Goal: Task Accomplishment & Management: Use online tool/utility

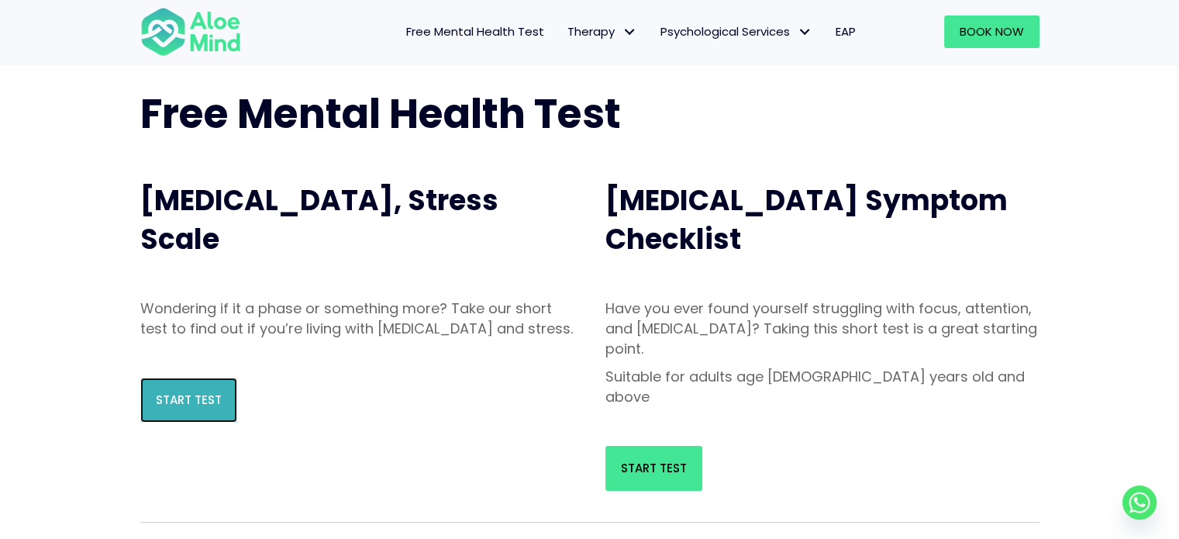
click at [196, 423] on link "Start Test" at bounding box center [188, 400] width 97 height 45
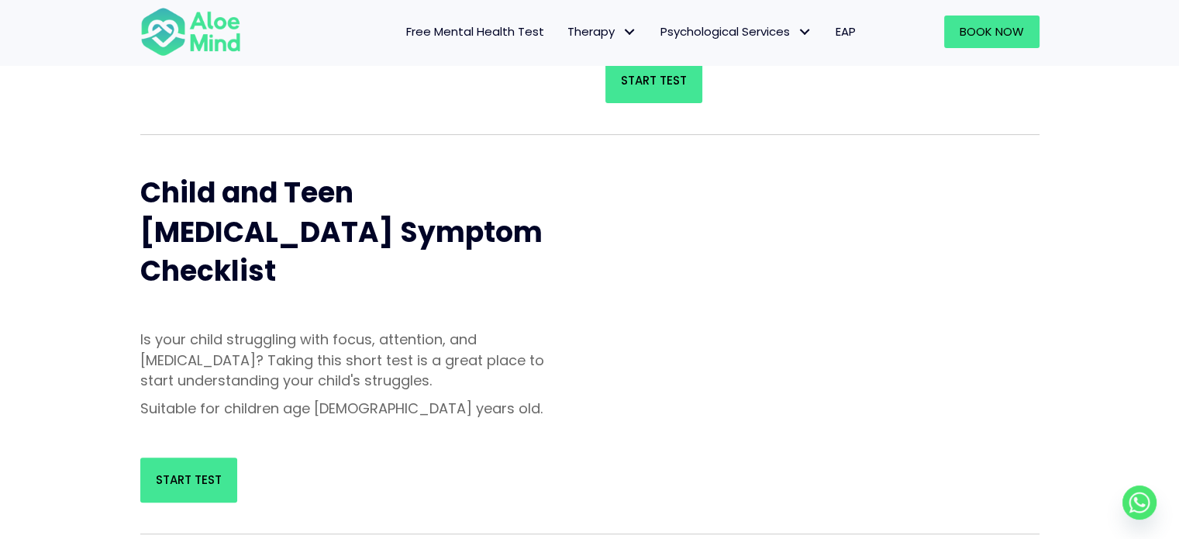
scroll to position [233, 0]
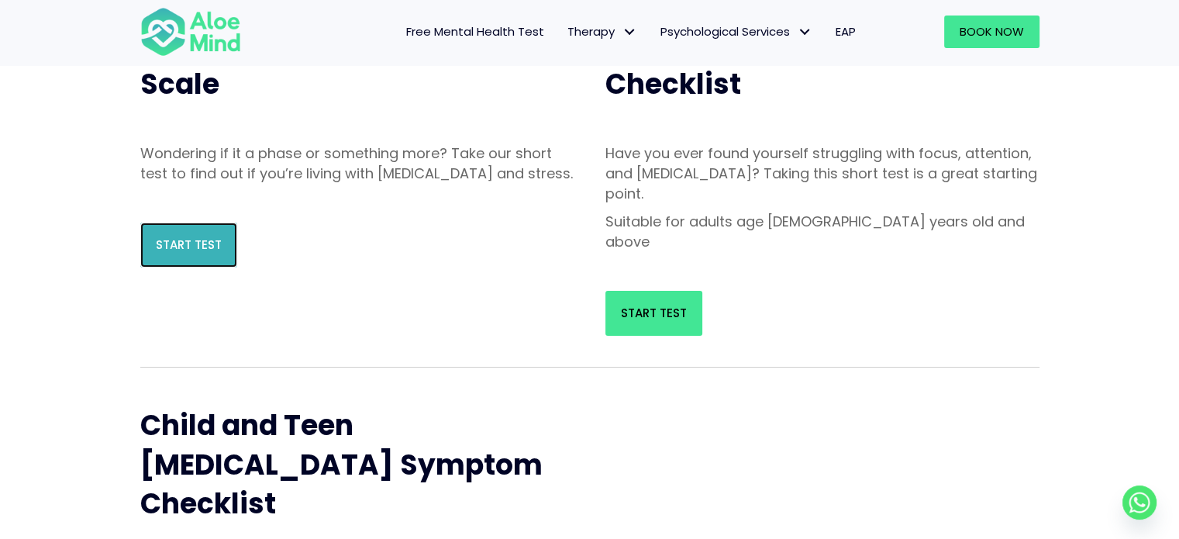
click at [198, 253] on span "Start Test" at bounding box center [189, 244] width 66 height 16
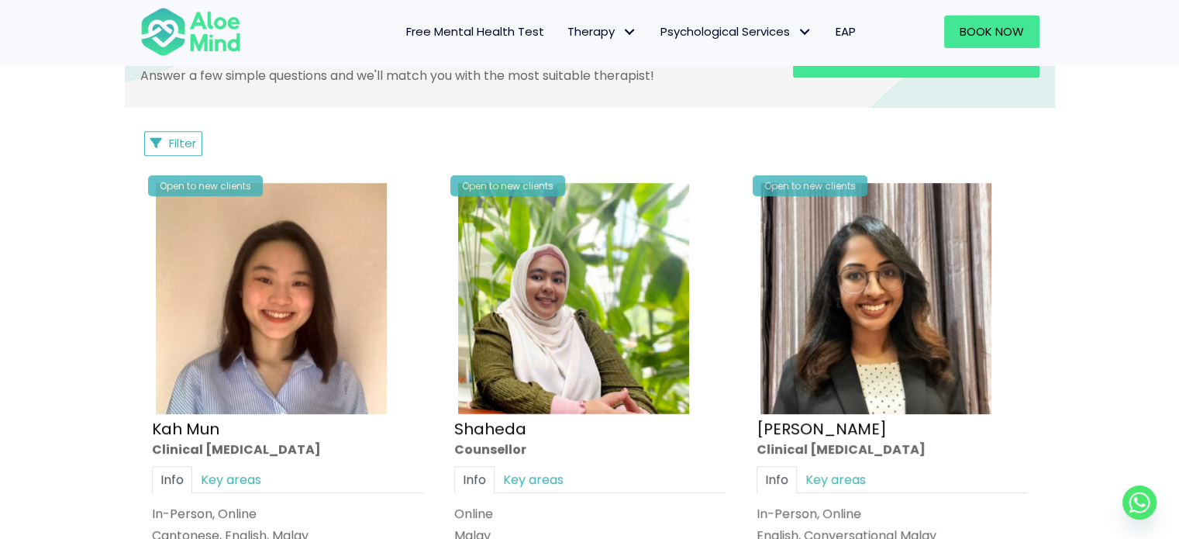
scroll to position [930, 0]
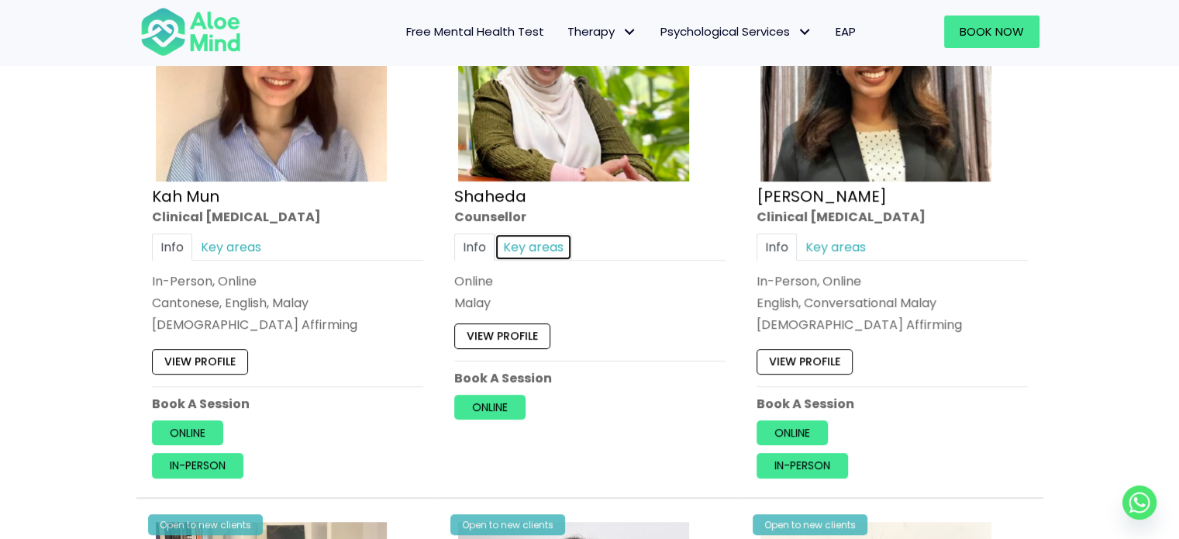
click at [534, 243] on link "Key areas" at bounding box center [534, 246] width 78 height 27
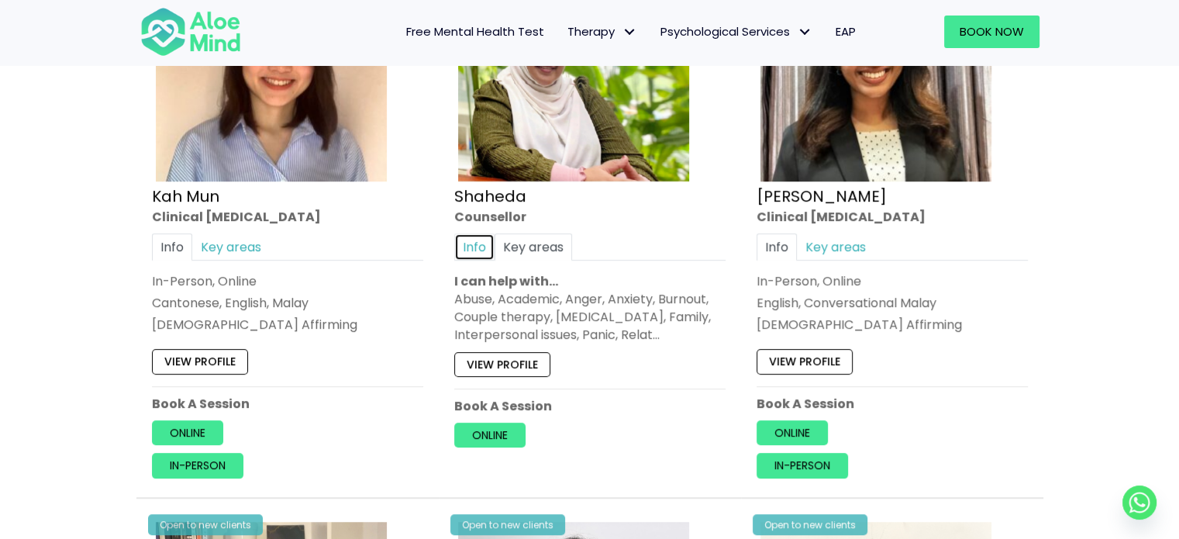
click at [468, 243] on link "Info" at bounding box center [474, 246] width 40 height 27
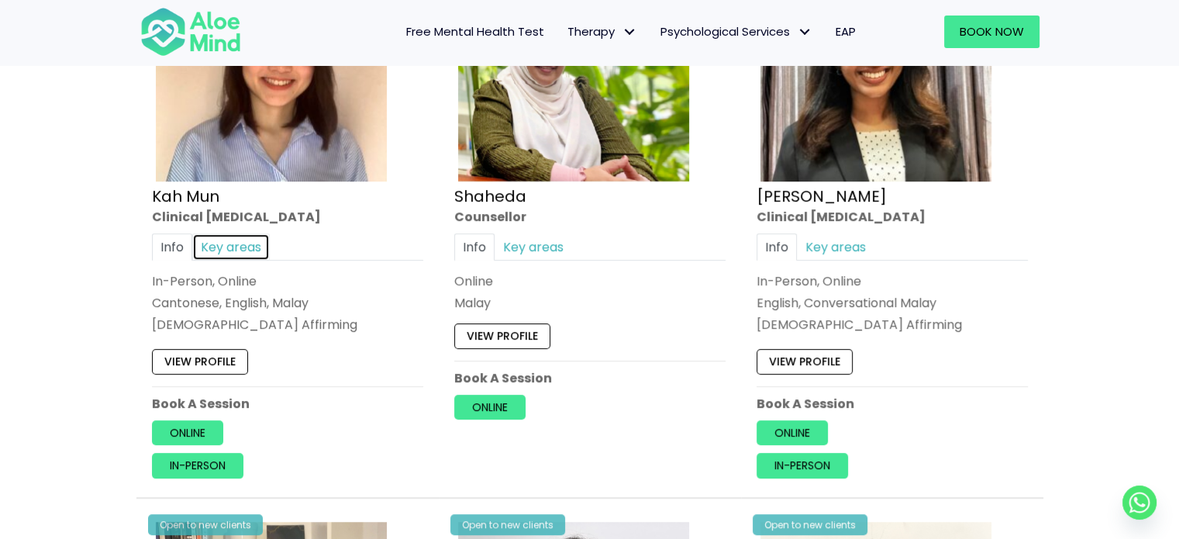
click at [245, 247] on link "Key areas" at bounding box center [231, 246] width 78 height 27
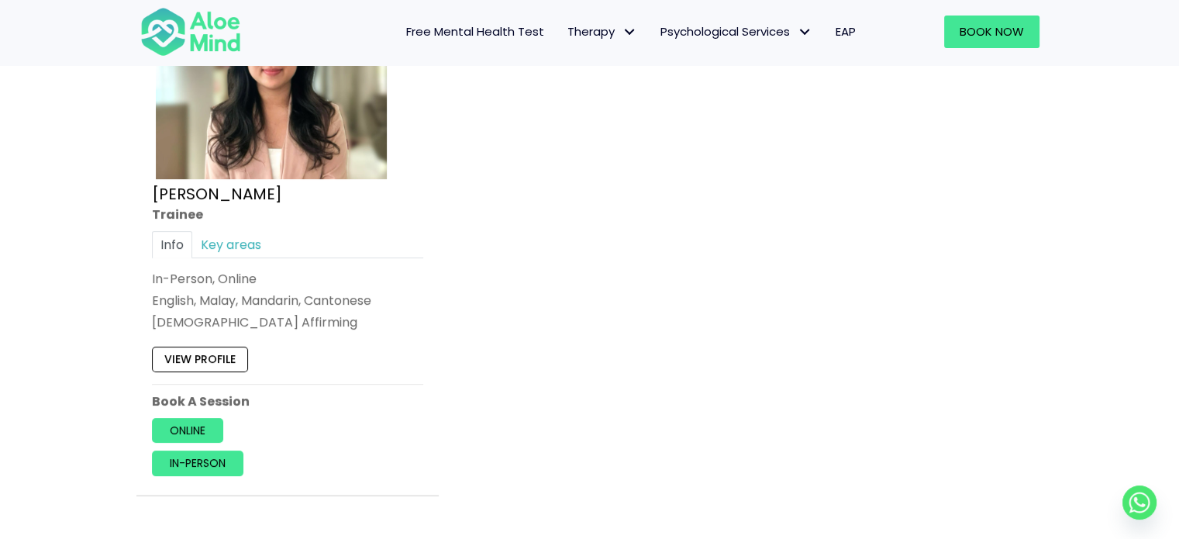
scroll to position [6745, 0]
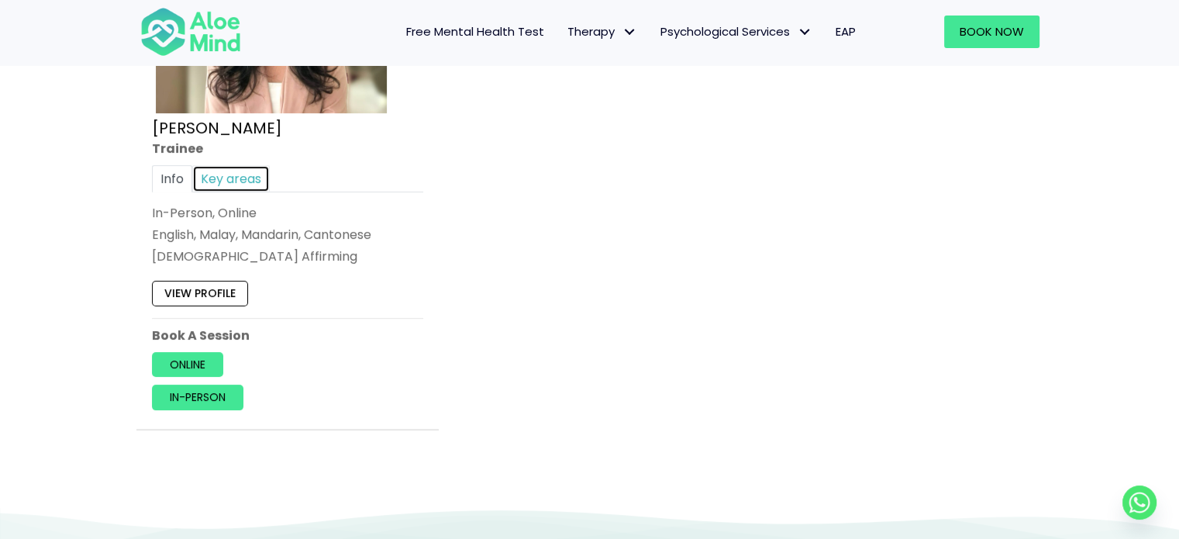
click at [224, 172] on link "Key areas" at bounding box center [231, 177] width 78 height 27
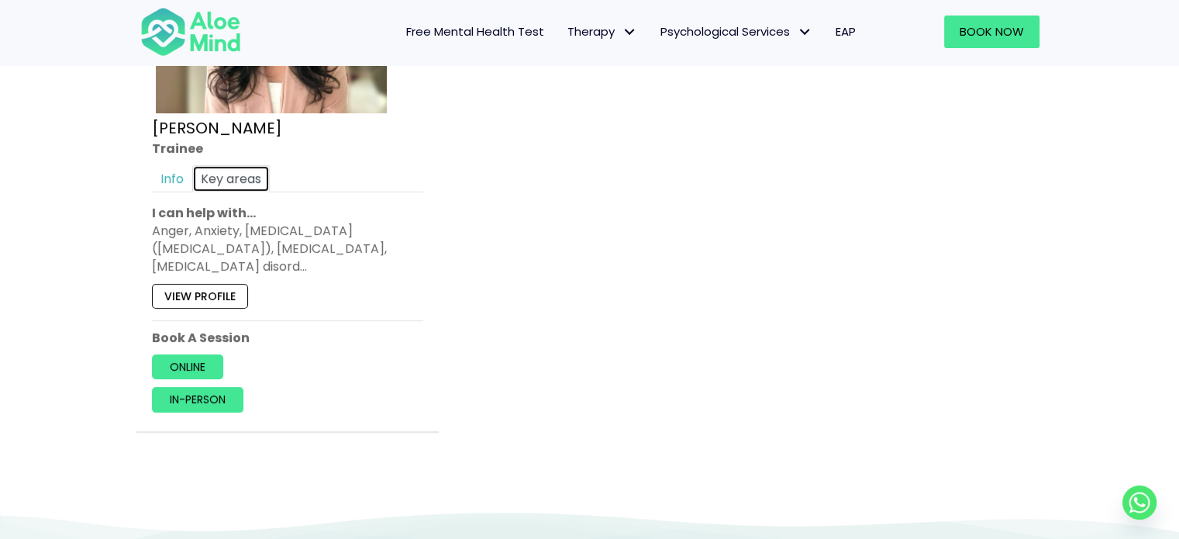
click at [192, 179] on link "Key areas" at bounding box center [231, 177] width 78 height 27
click at [181, 176] on link "Info" at bounding box center [172, 177] width 40 height 27
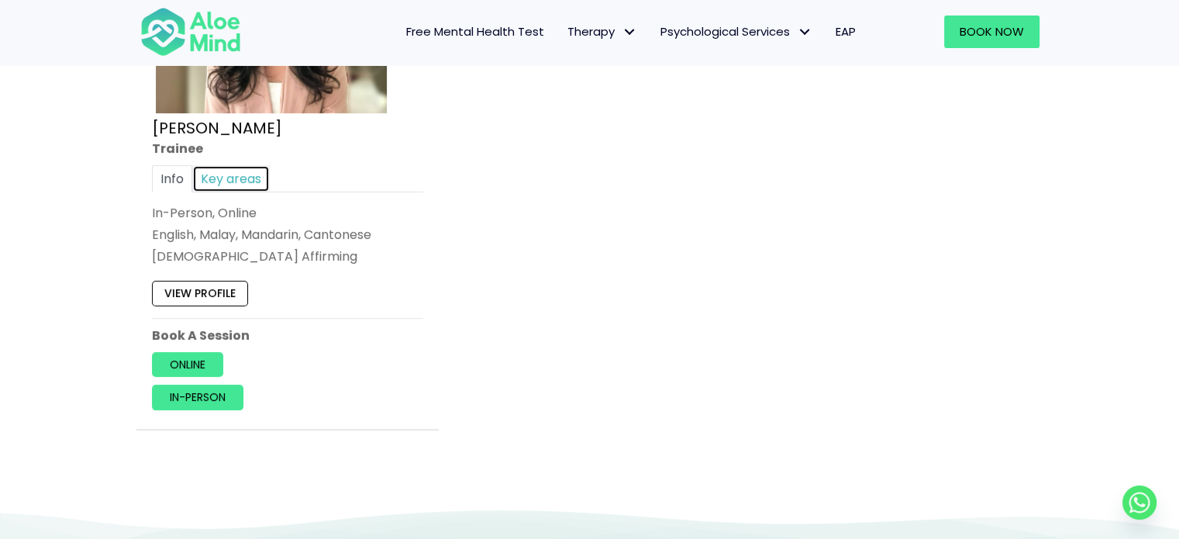
click at [233, 167] on link "Key areas" at bounding box center [231, 177] width 78 height 27
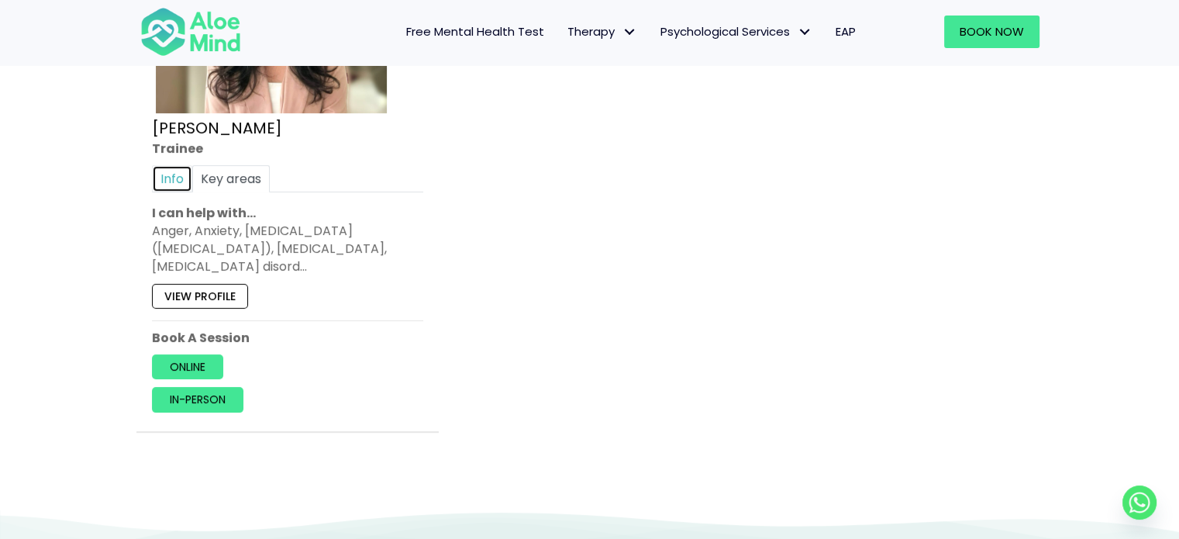
click at [184, 177] on link "Info" at bounding box center [172, 177] width 40 height 27
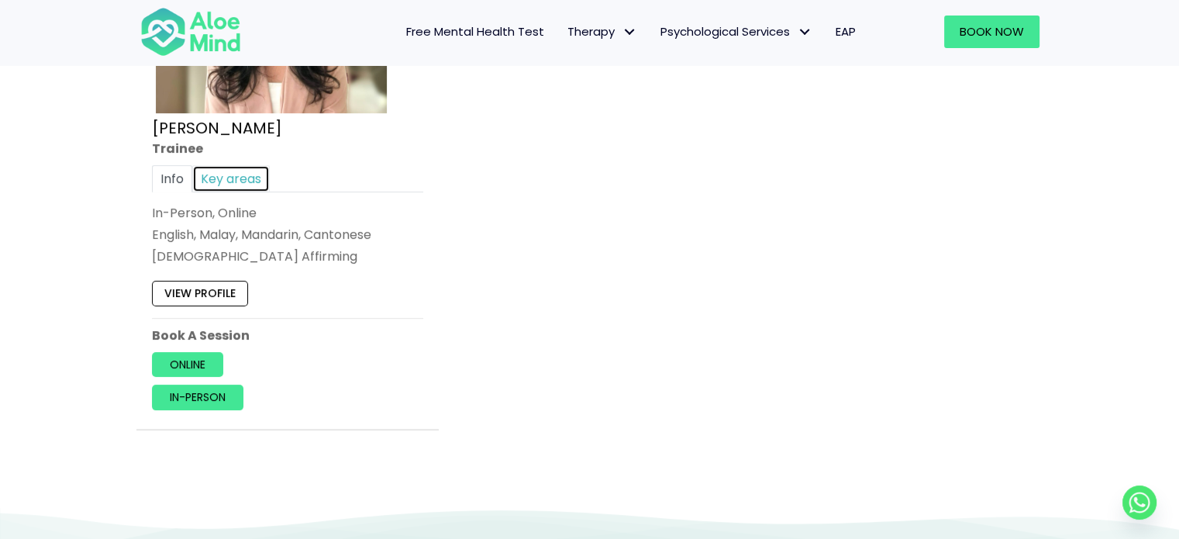
click at [221, 173] on link "Key areas" at bounding box center [231, 177] width 78 height 27
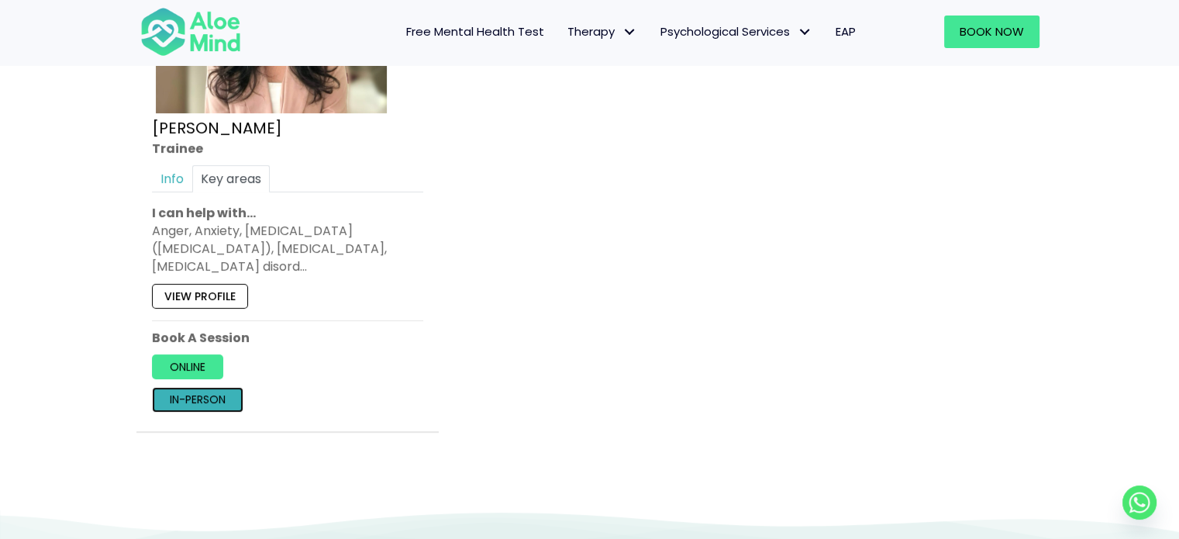
click at [217, 387] on link "In-person" at bounding box center [197, 399] width 91 height 25
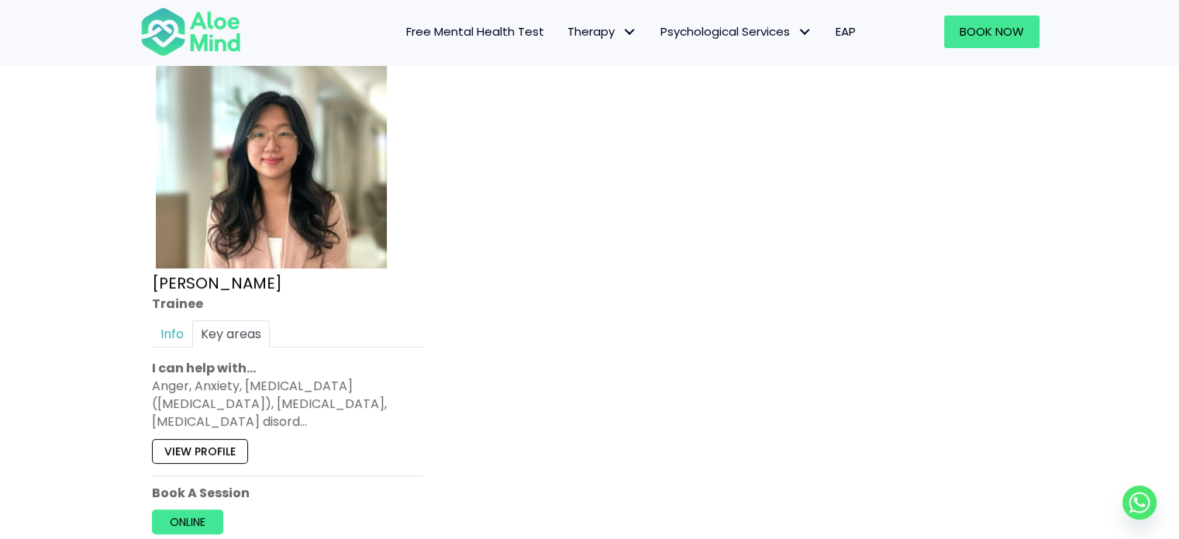
scroll to position [6668, 0]
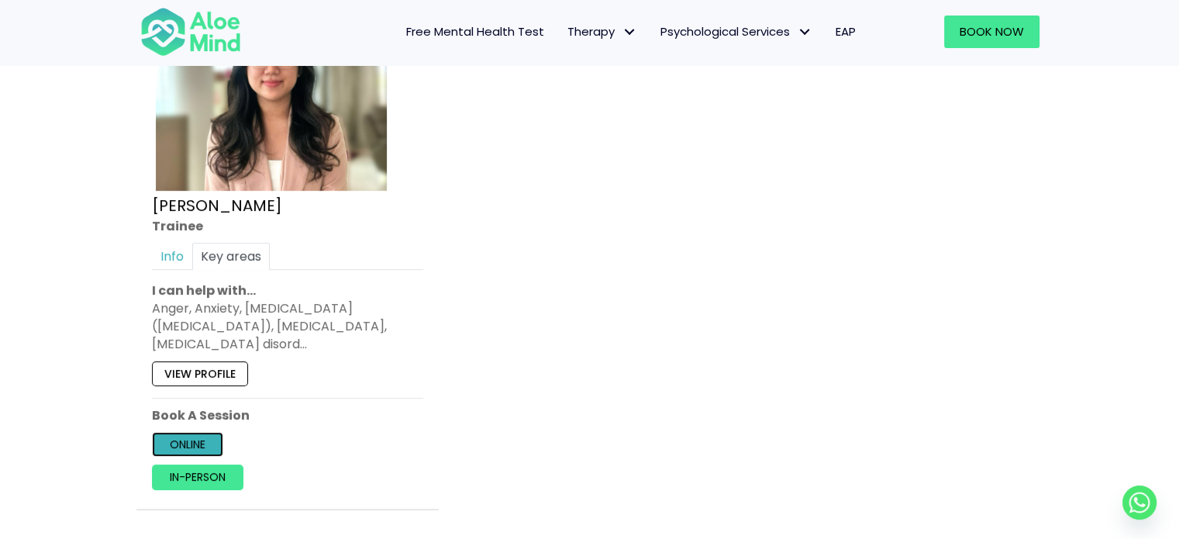
click at [205, 438] on link "Online" at bounding box center [187, 444] width 71 height 25
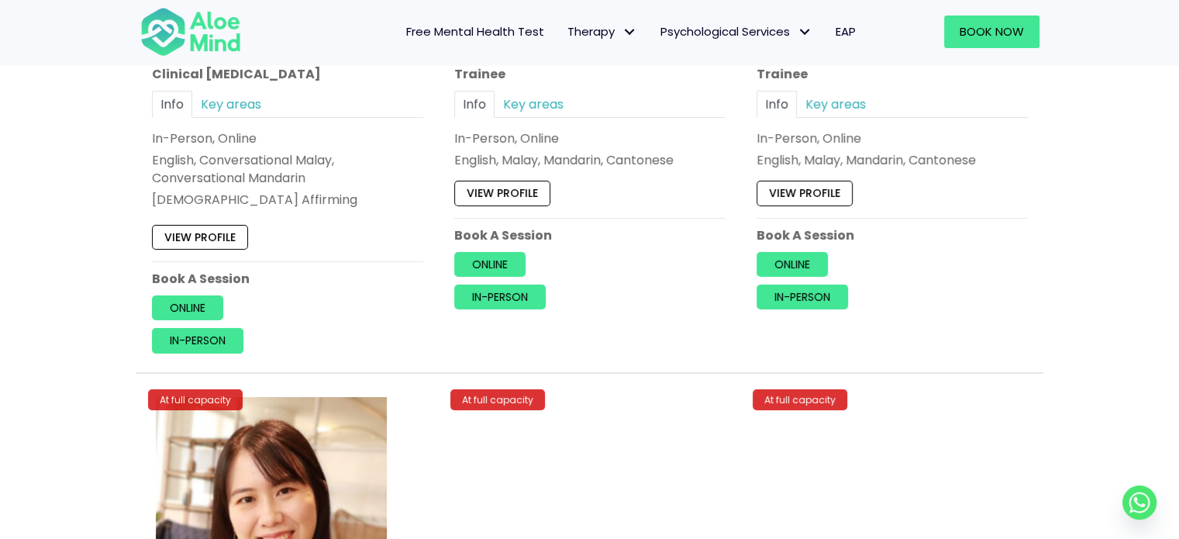
scroll to position [5582, 0]
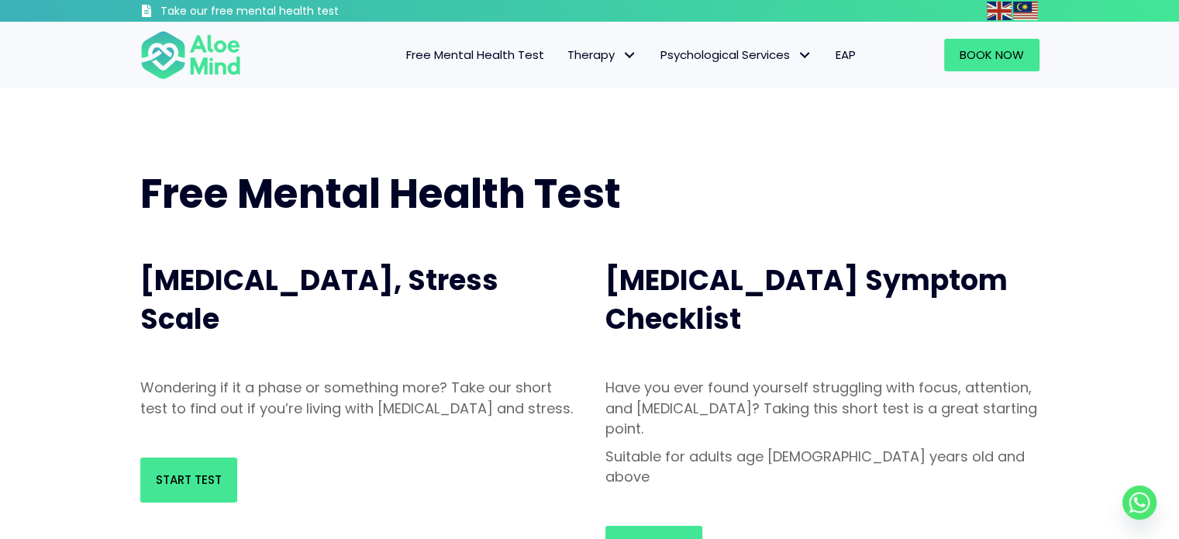
click at [708, 526] on div "Start Test" at bounding box center [823, 548] width 434 height 45
click at [692, 526] on link "Start Test" at bounding box center [654, 548] width 97 height 45
click at [675, 526] on link "Start Test" at bounding box center [654, 548] width 97 height 45
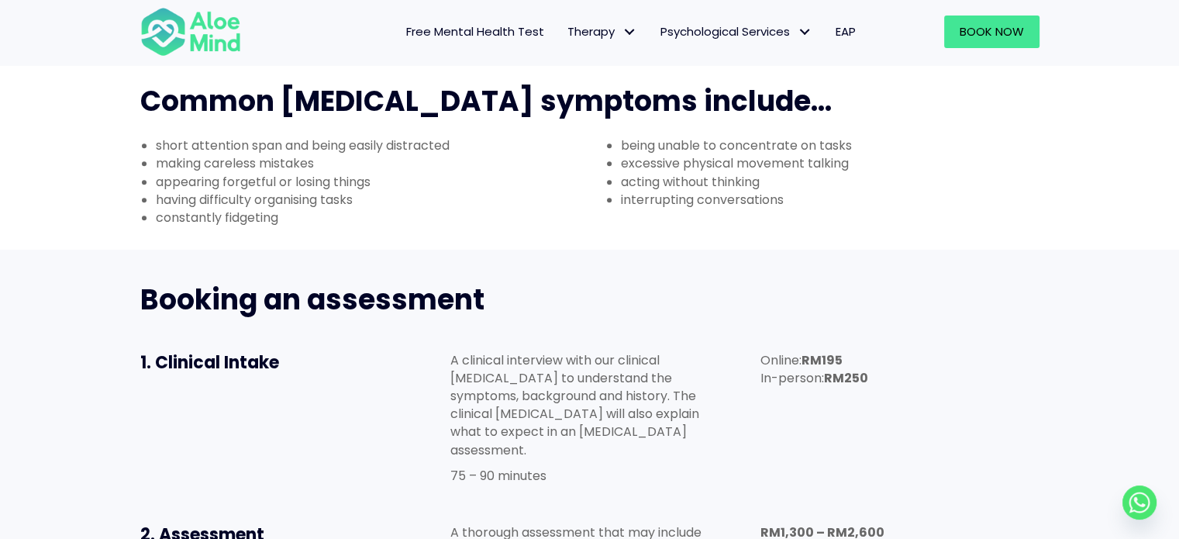
scroll to position [620, 0]
